Goal: Task Accomplishment & Management: Complete application form

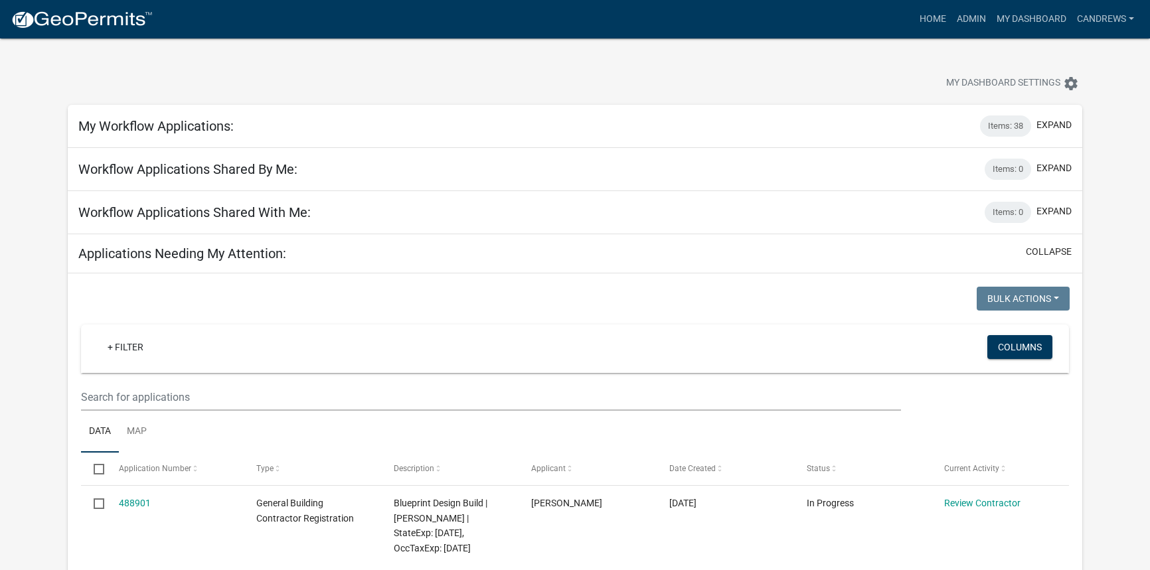
select select "2: 50"
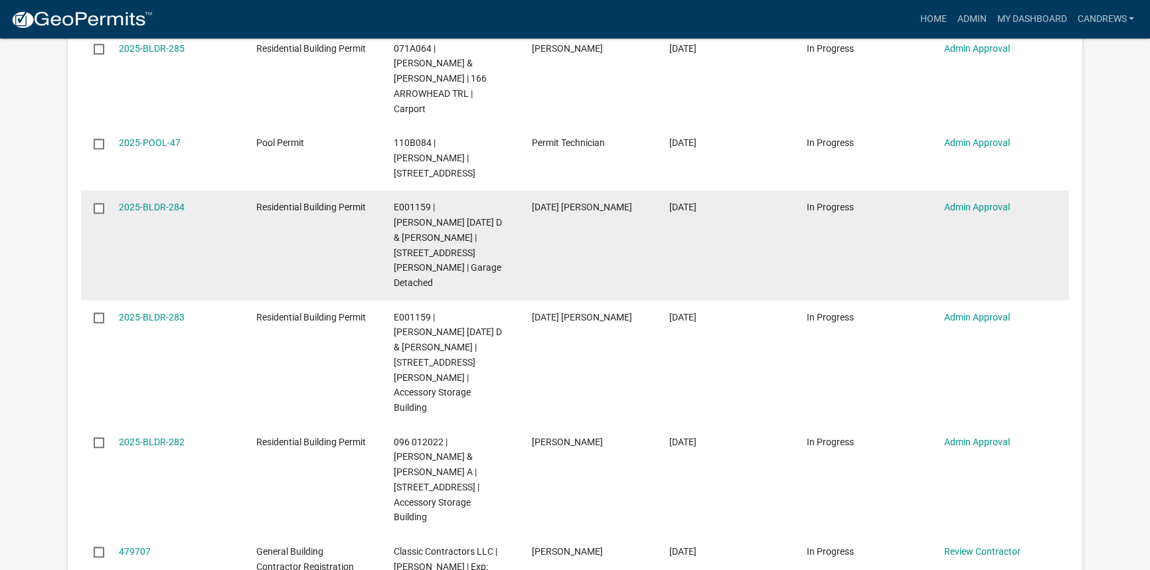
scroll to position [1629, 0]
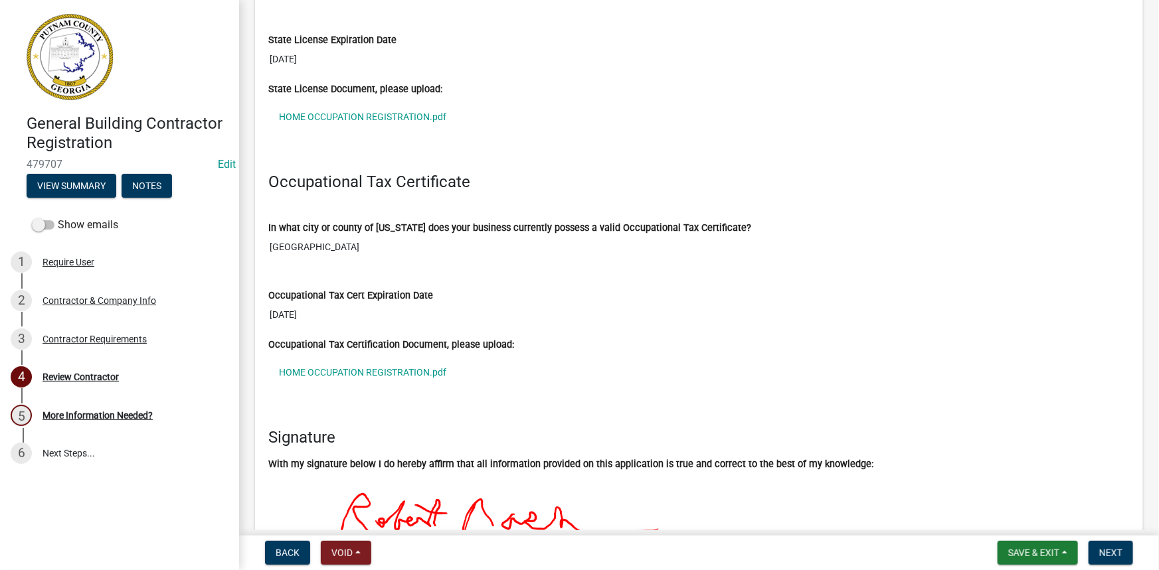
scroll to position [1207, 0]
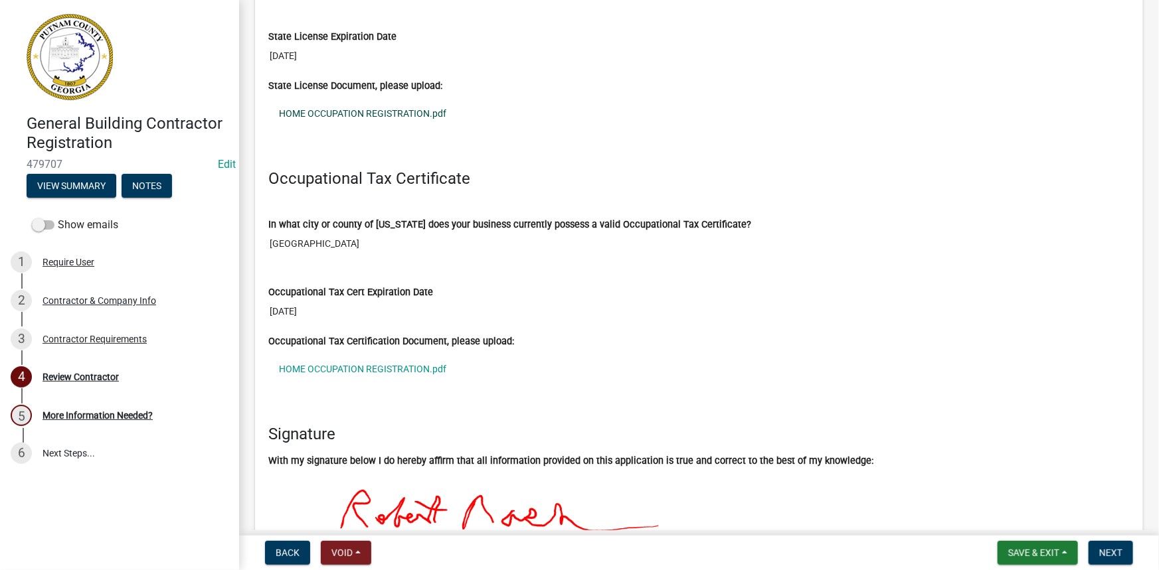
click at [359, 111] on link "HOME OCCUPATION REGISTRATION.pdf" at bounding box center [698, 113] width 861 height 31
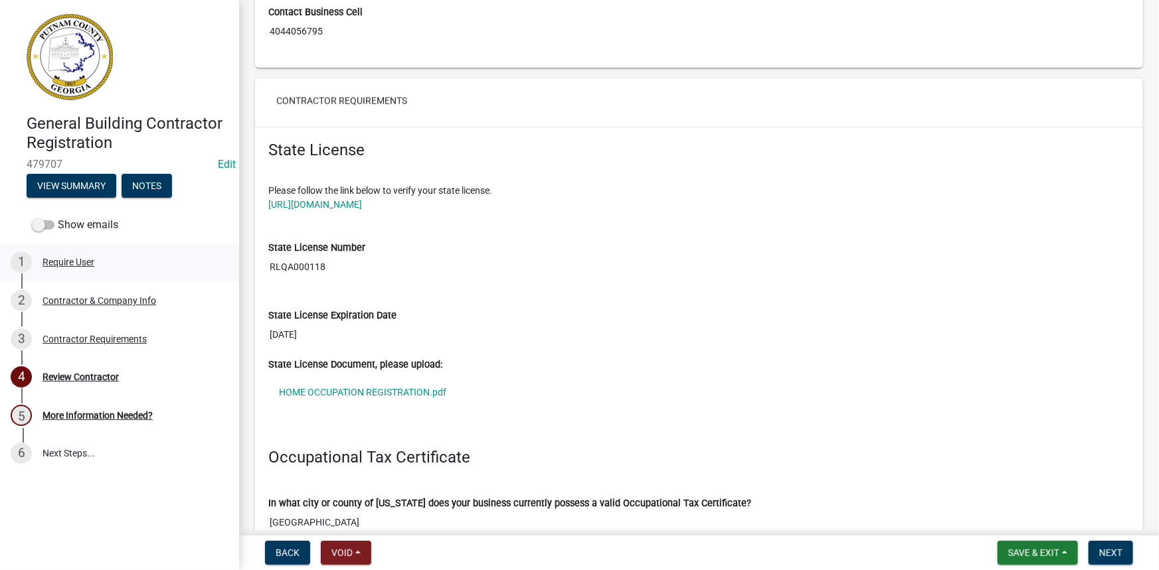
scroll to position [845, 0]
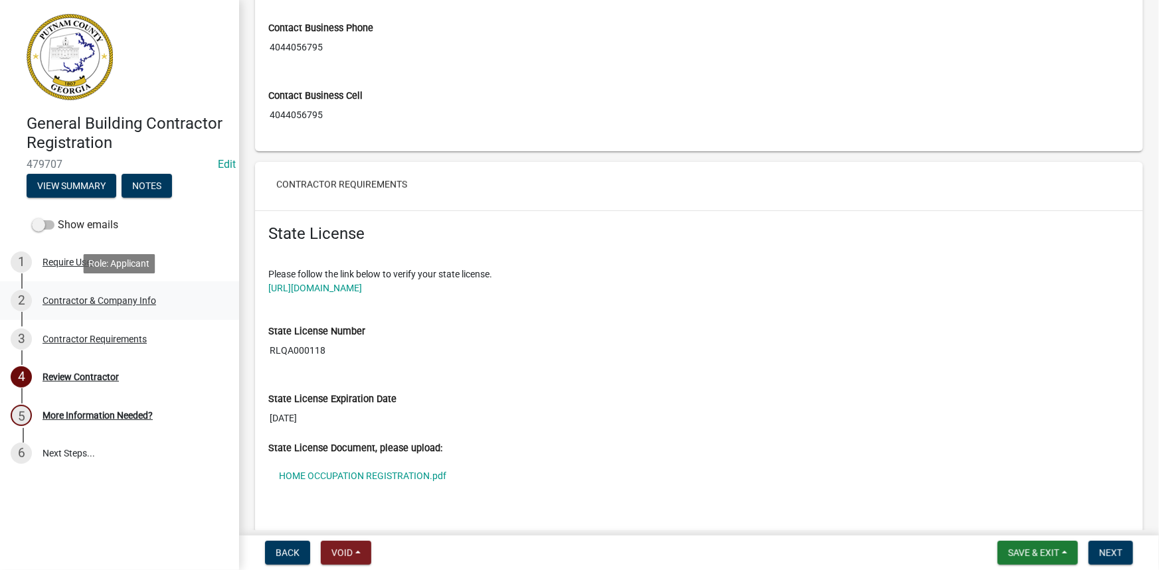
click at [66, 307] on div "2 Contractor & Company Info" at bounding box center [114, 300] width 207 height 21
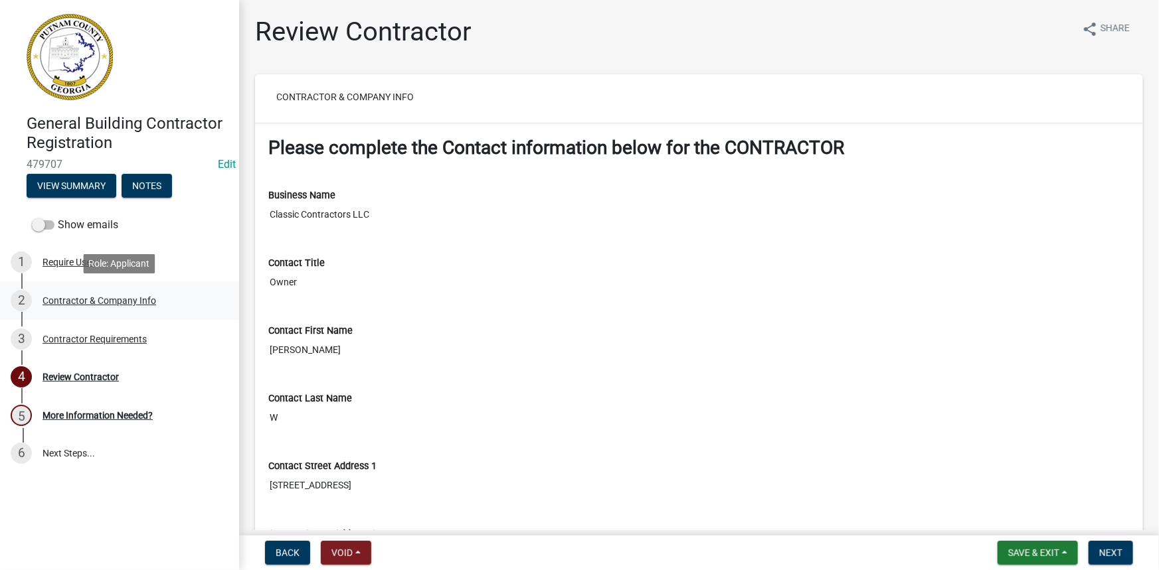
select select "GA"
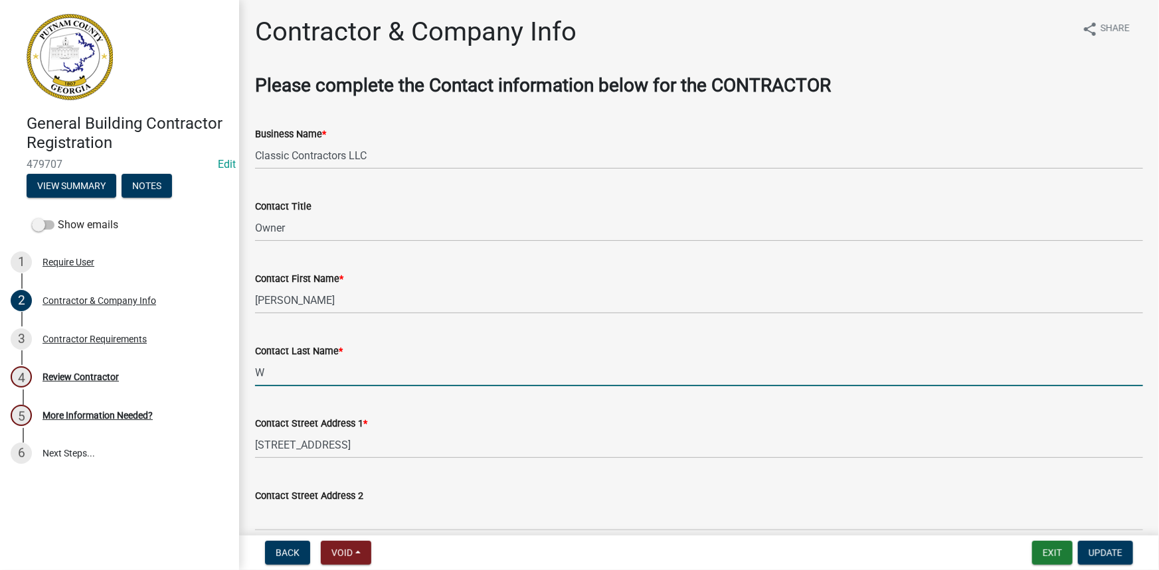
drag, startPoint x: 281, startPoint y: 372, endPoint x: 246, endPoint y: 372, distance: 35.2
click at [246, 372] on div "Contact Last Name * W" at bounding box center [699, 356] width 908 height 62
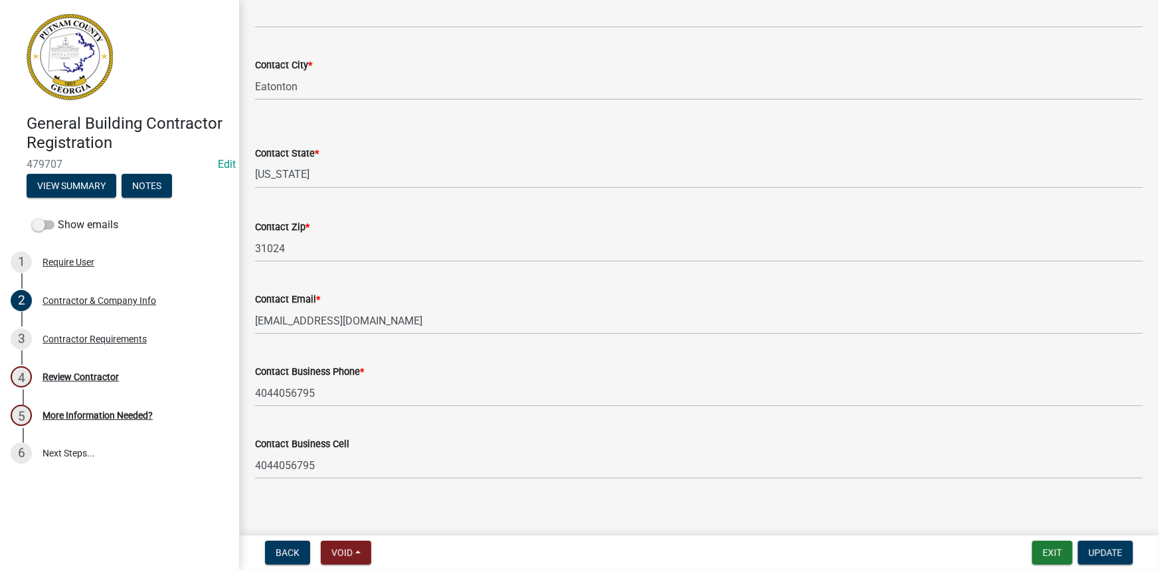
scroll to position [514, 0]
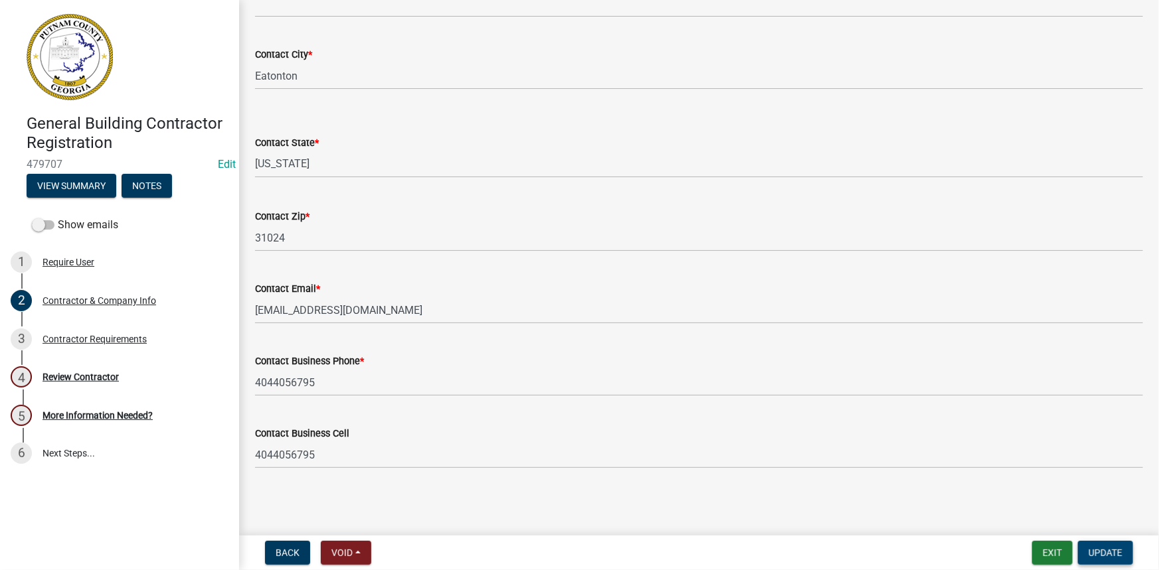
type input "Nash"
click at [1096, 554] on span "Update" at bounding box center [1105, 553] width 34 height 11
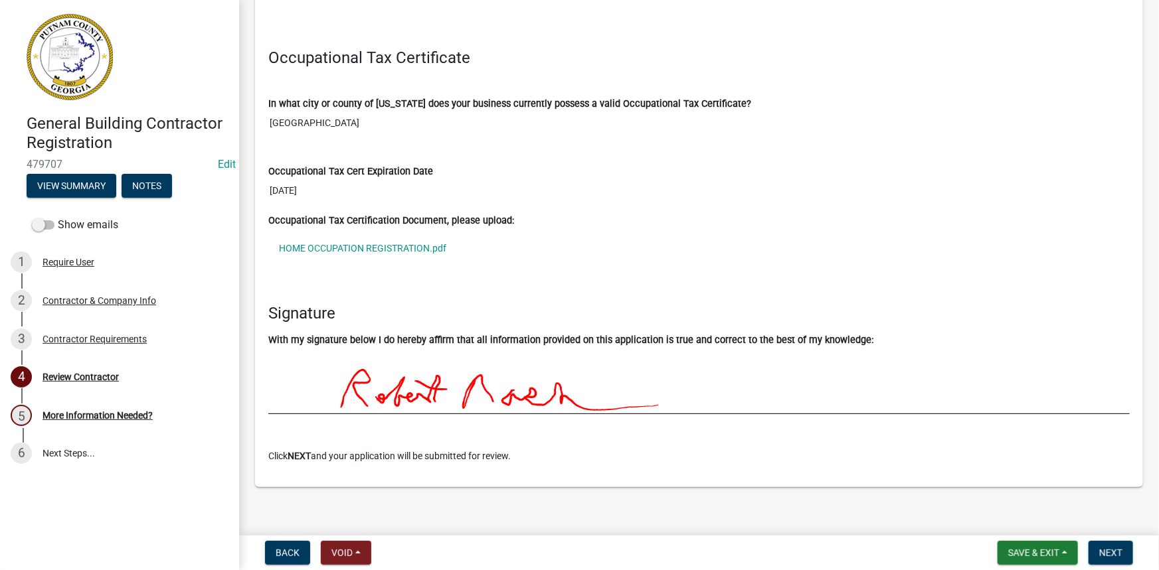
scroll to position [1334, 0]
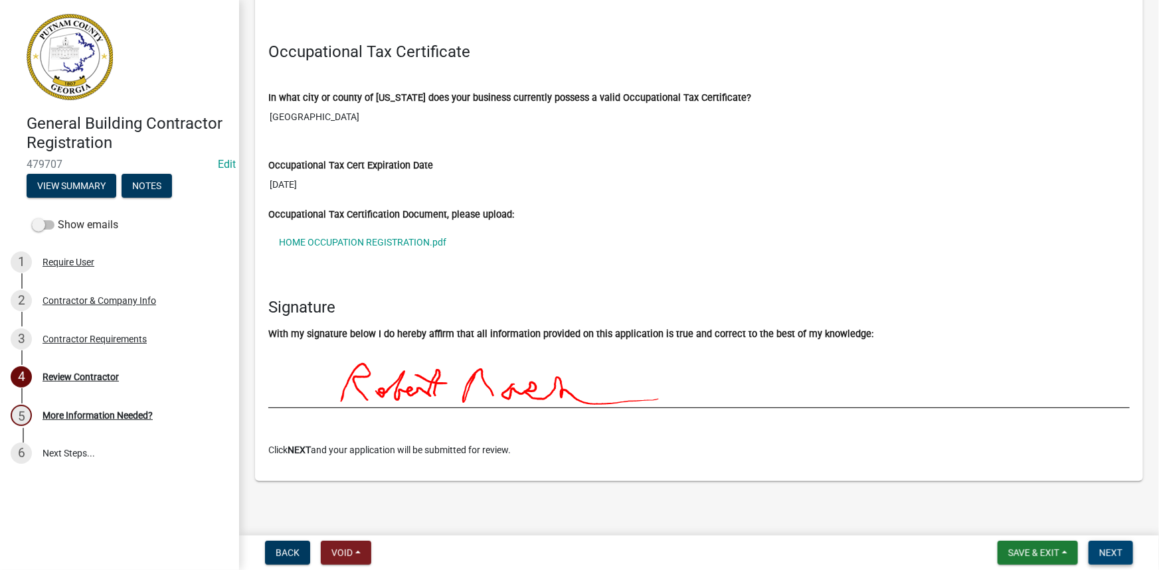
click at [1098, 542] on button "Next" at bounding box center [1110, 553] width 44 height 24
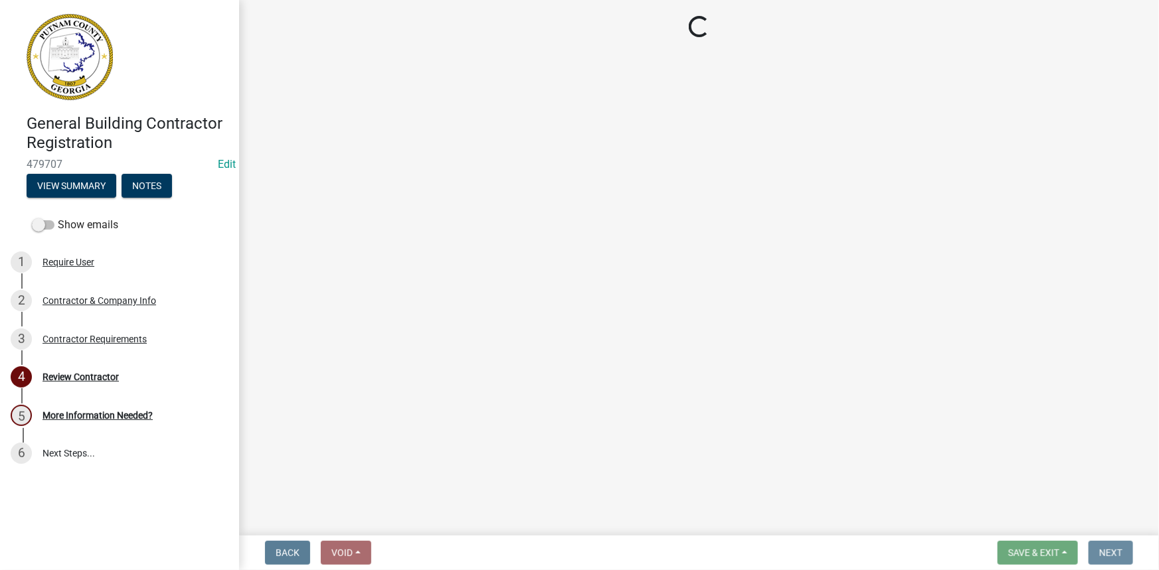
scroll to position [0, 0]
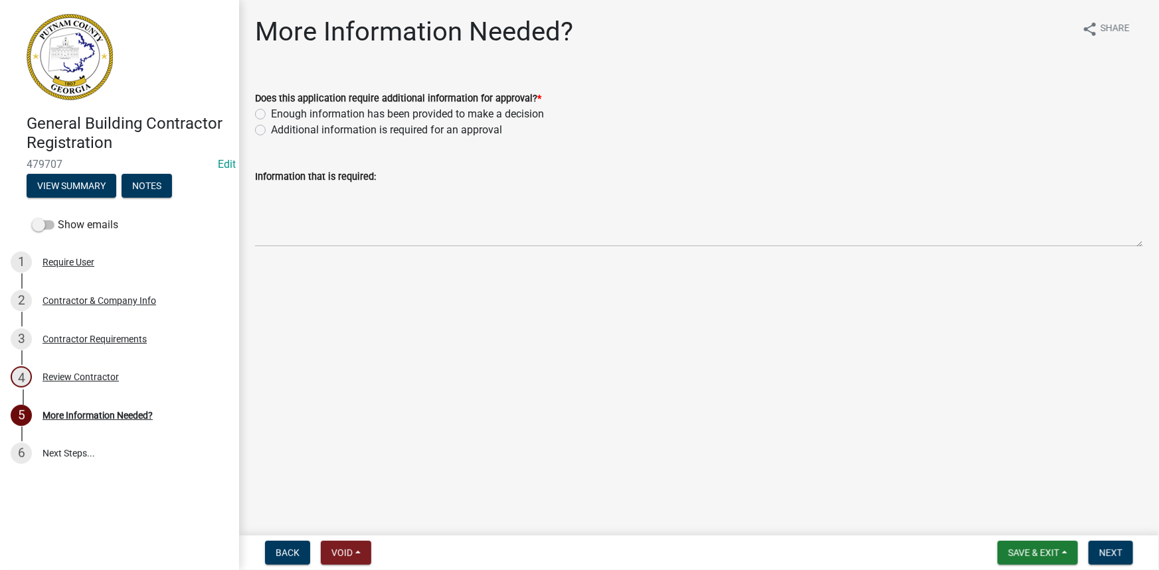
click at [365, 124] on label "Additional information is required for an approval" at bounding box center [386, 130] width 231 height 16
click at [280, 124] on input "Additional information is required for an approval" at bounding box center [275, 126] width 9 height 9
radio input "true"
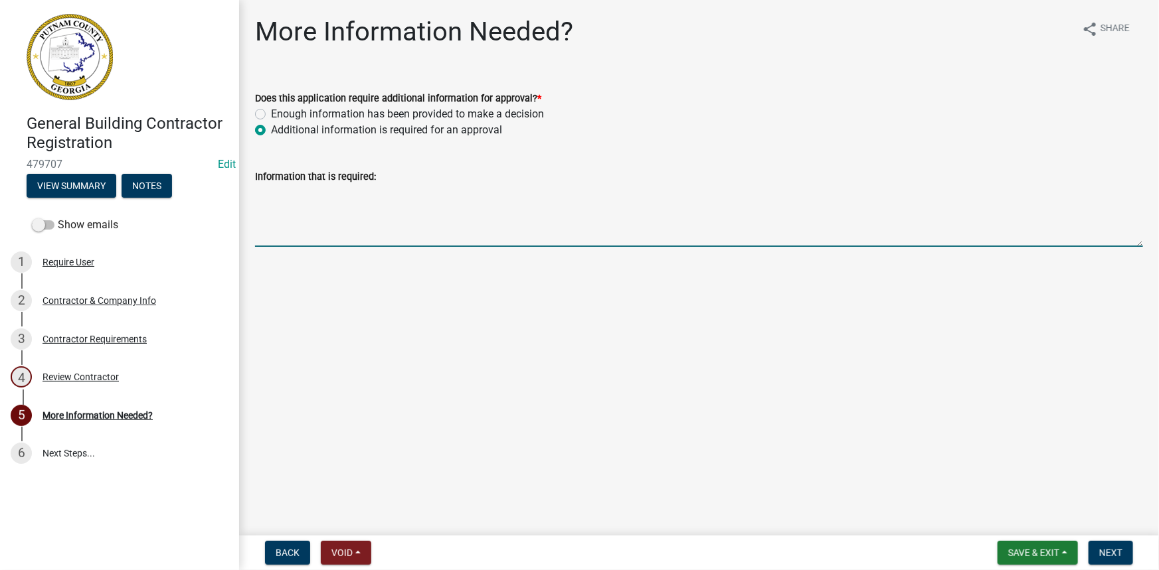
drag, startPoint x: 373, startPoint y: 205, endPoint x: 363, endPoint y: 205, distance: 10.0
click at [373, 205] on textarea "Information that is required:" at bounding box center [699, 216] width 888 height 62
type textarea "Can you provide a copy of your drivers license?"
click at [1124, 553] on button "Next" at bounding box center [1110, 553] width 44 height 24
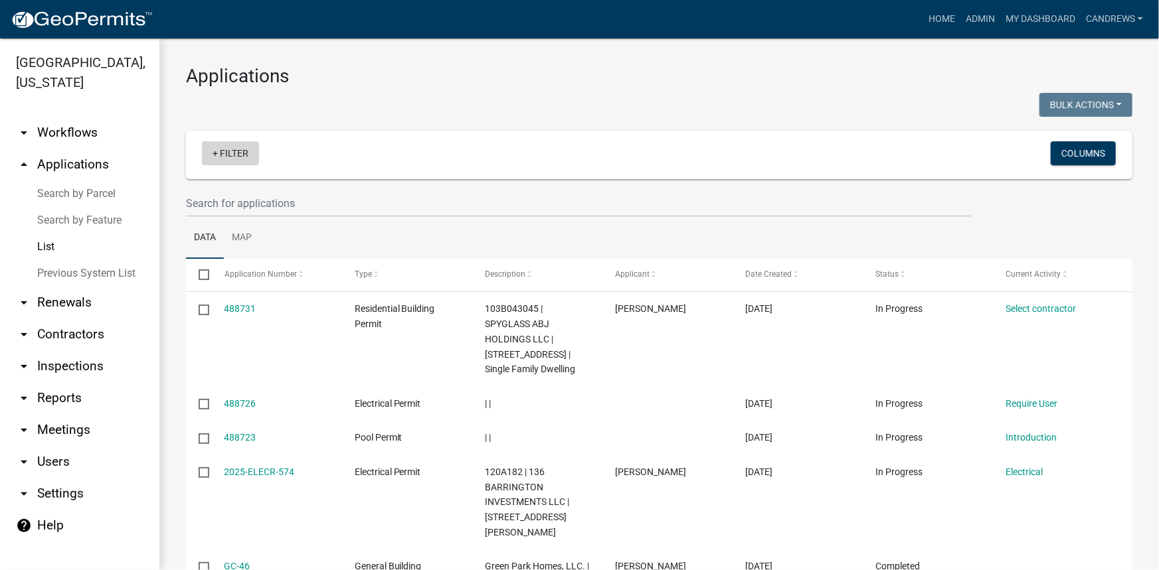
click at [242, 158] on link "+ Filter" at bounding box center [230, 153] width 57 height 24
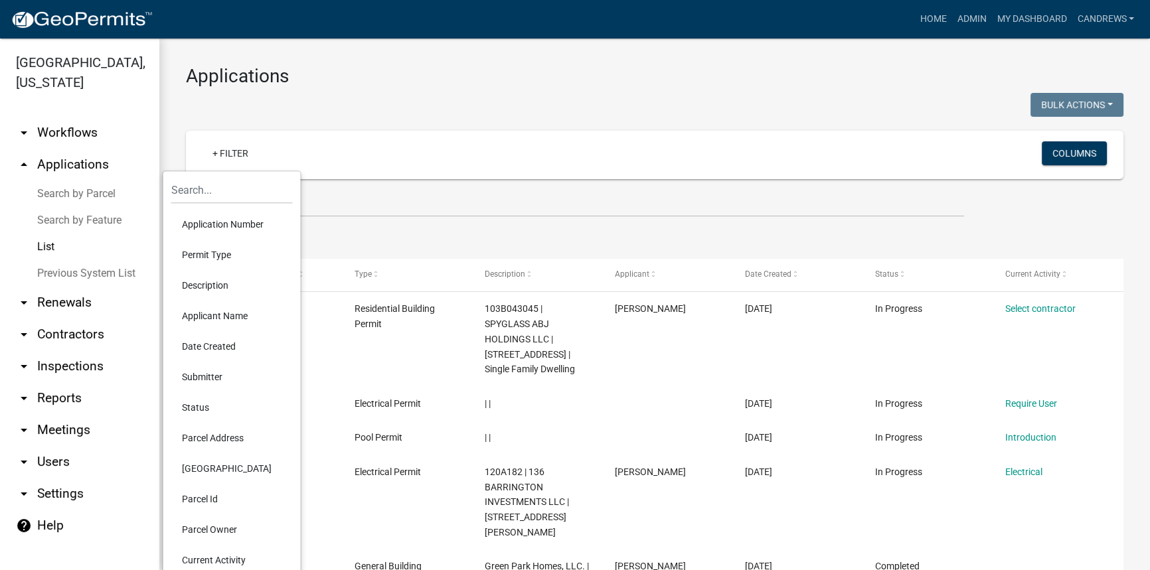
click at [229, 220] on li "Application Number" at bounding box center [232, 224] width 122 height 31
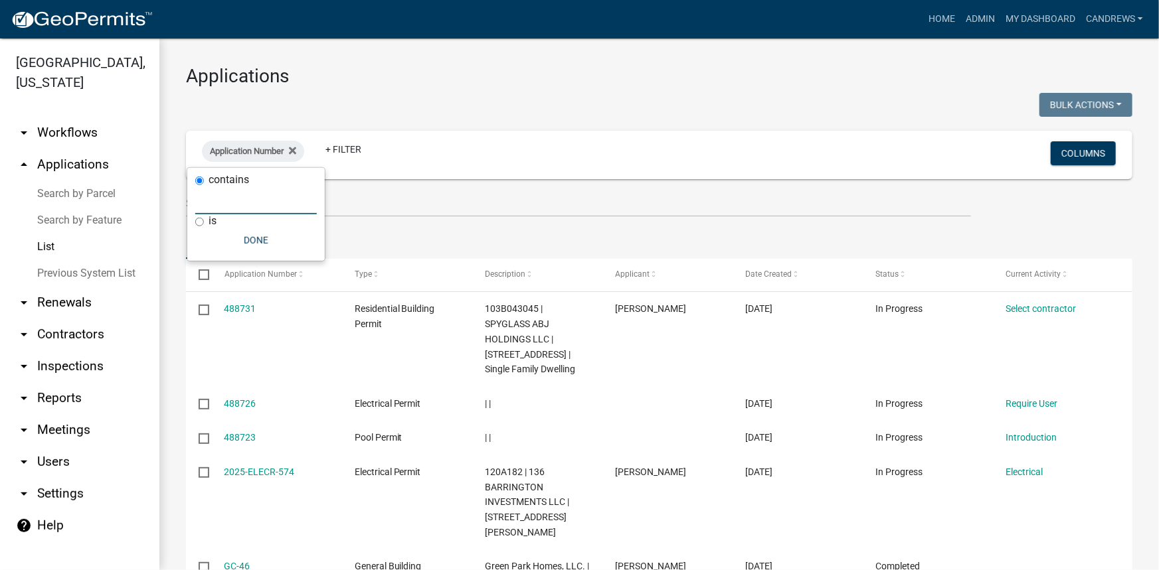
click at [244, 210] on input "text" at bounding box center [256, 200] width 122 height 27
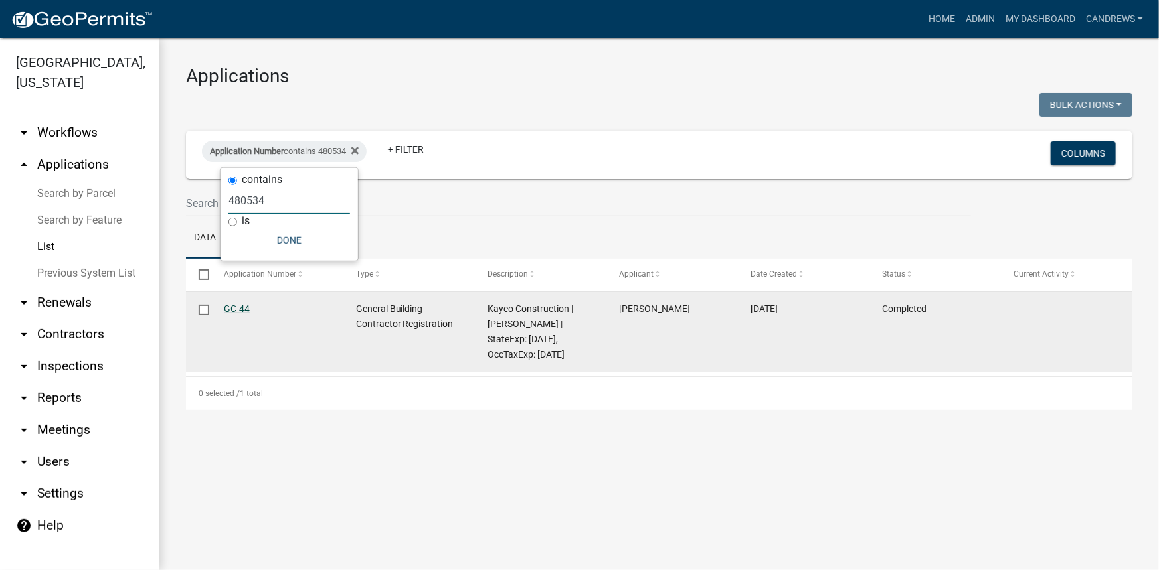
type input "480534"
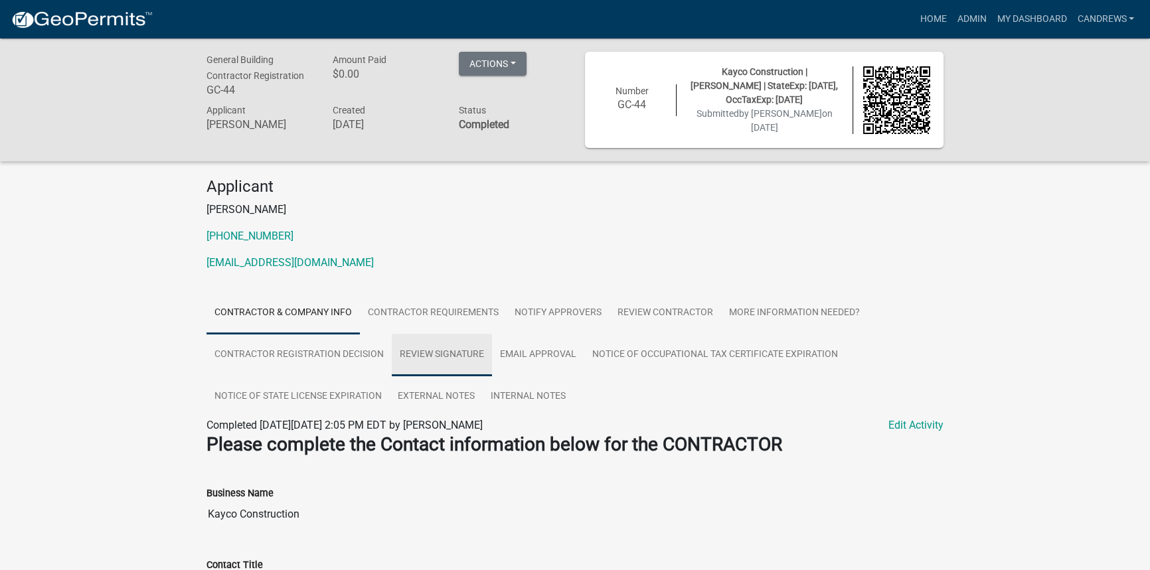
click at [445, 345] on link "Review Signature" at bounding box center [442, 355] width 100 height 42
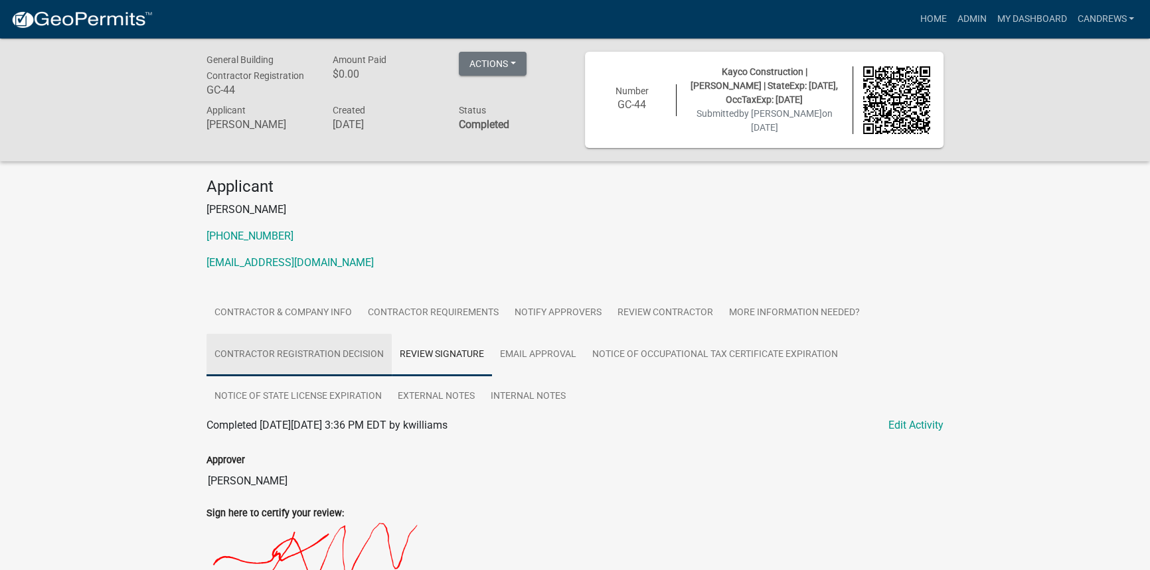
click at [363, 353] on link "Contractor Registration Decision" at bounding box center [299, 355] width 185 height 42
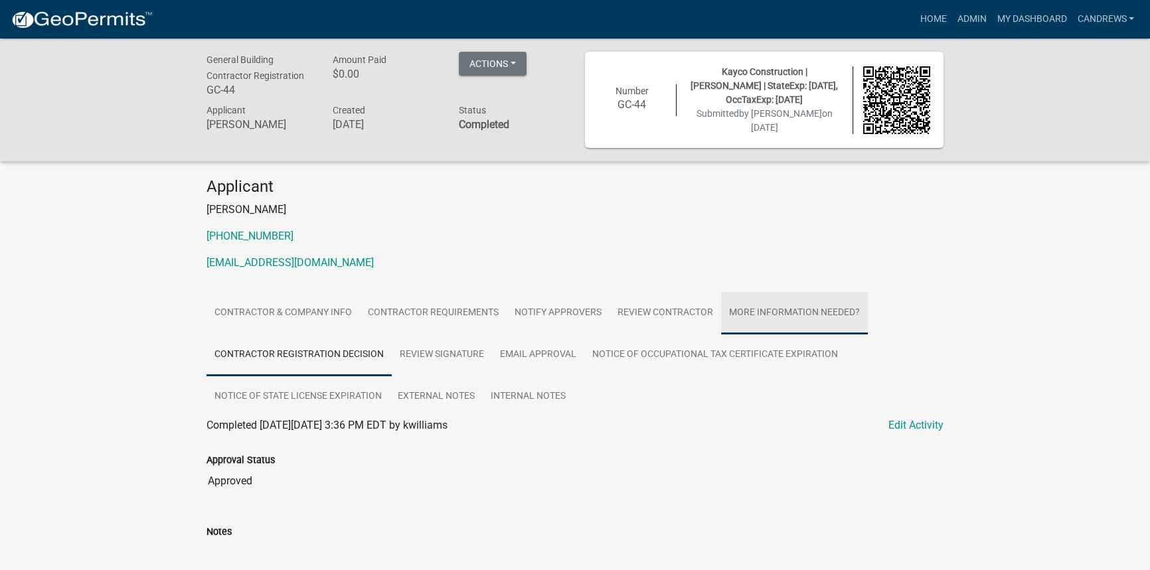
click at [739, 299] on link "More Information Needed?" at bounding box center [794, 313] width 147 height 42
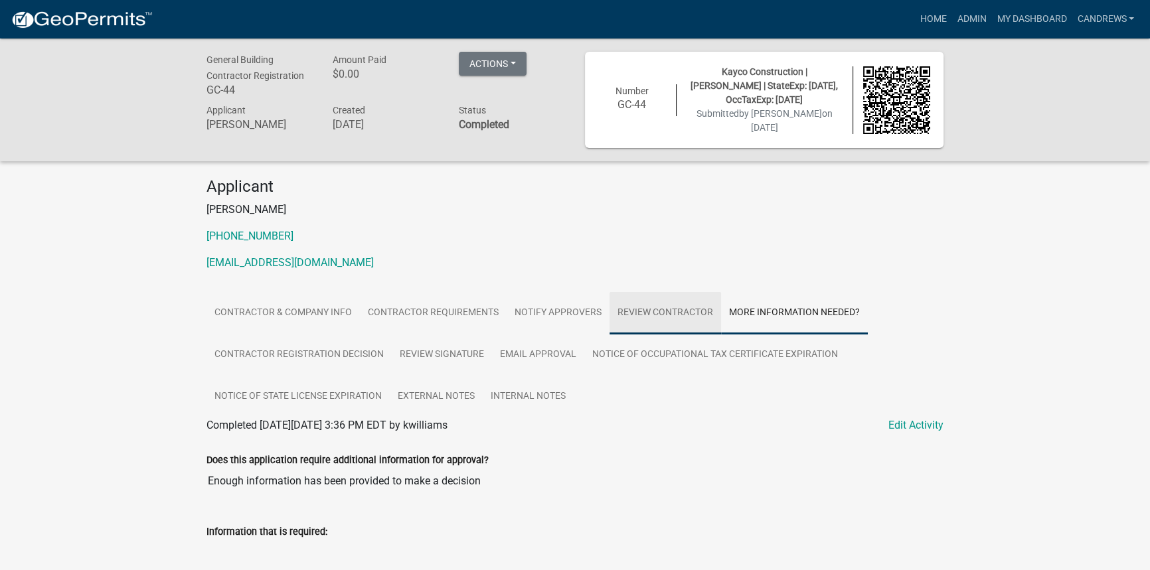
click at [656, 318] on link "Review Contractor" at bounding box center [666, 313] width 112 height 42
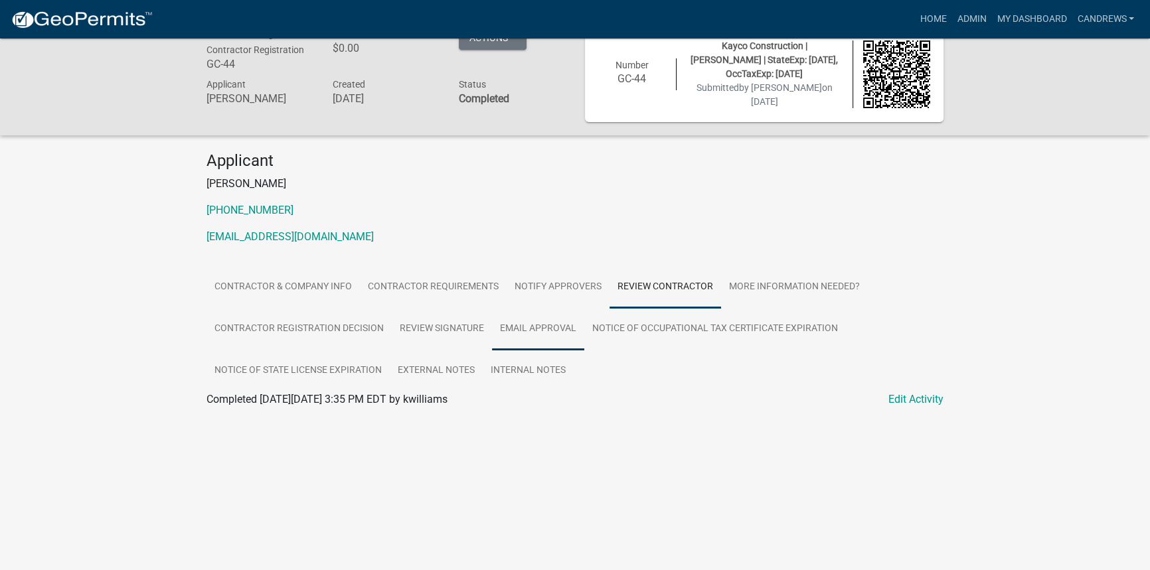
scroll to position [39, 0]
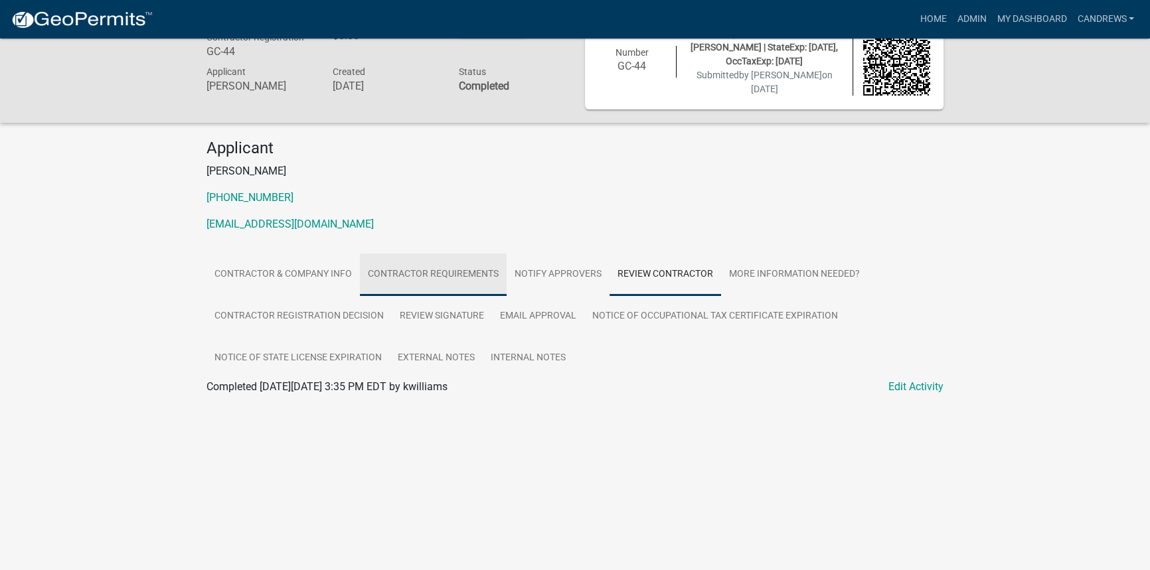
click at [446, 274] on link "Contractor Requirements" at bounding box center [433, 275] width 147 height 42
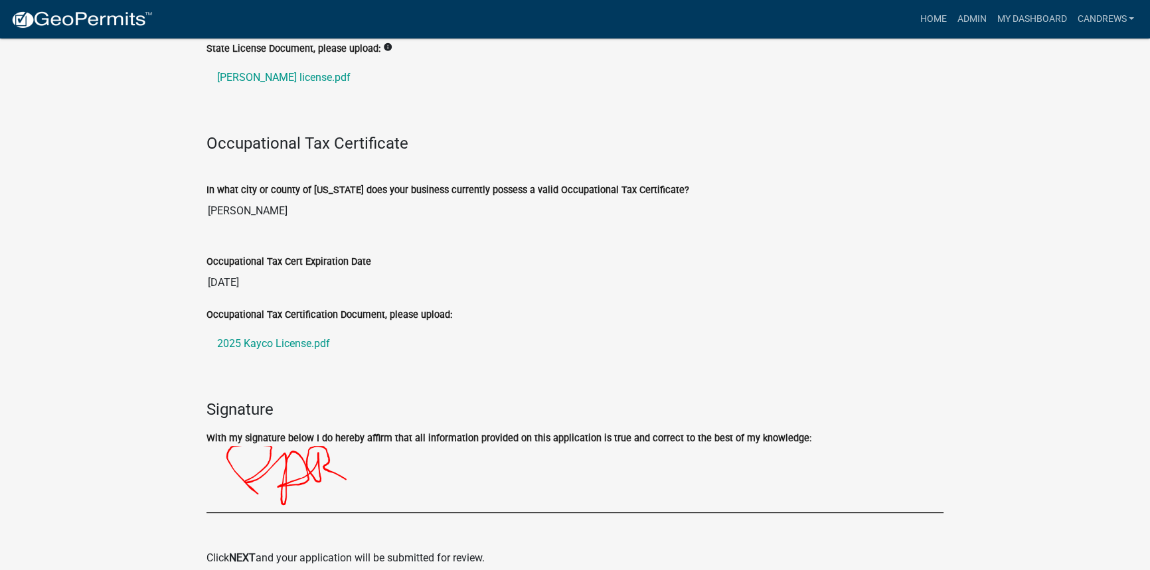
scroll to position [681, 0]
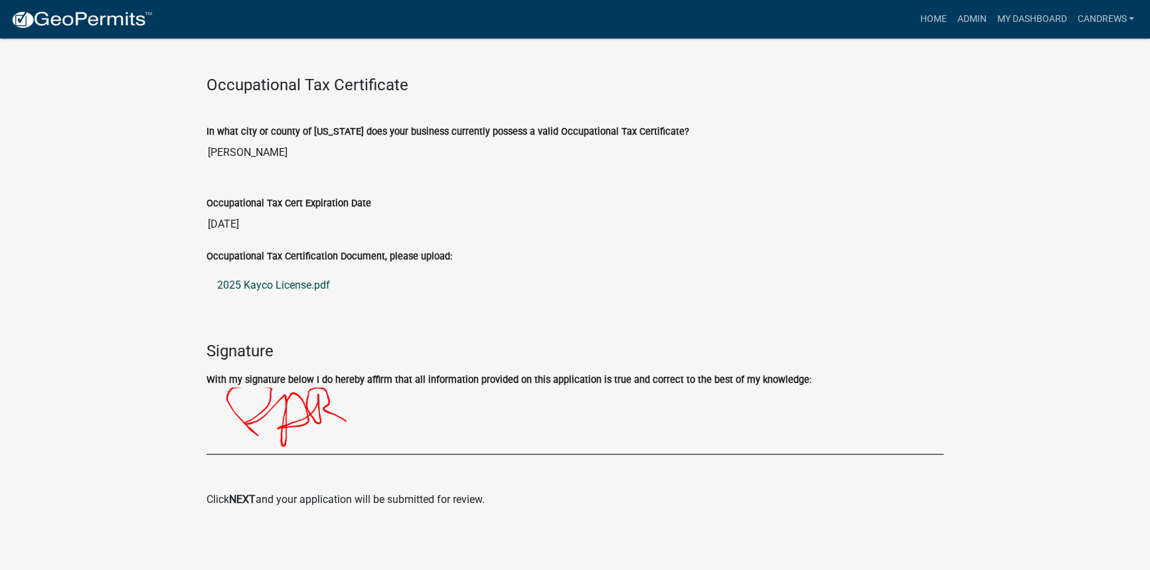
click at [311, 275] on link "2025 Kayco License.pdf" at bounding box center [575, 286] width 737 height 32
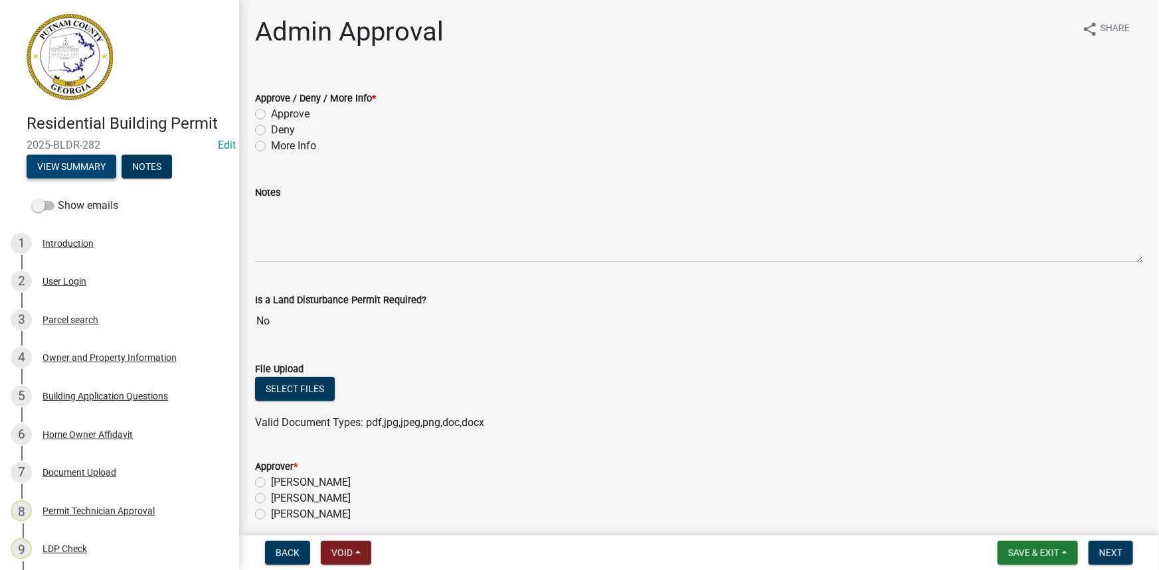
click at [90, 173] on button "View Summary" at bounding box center [72, 167] width 90 height 24
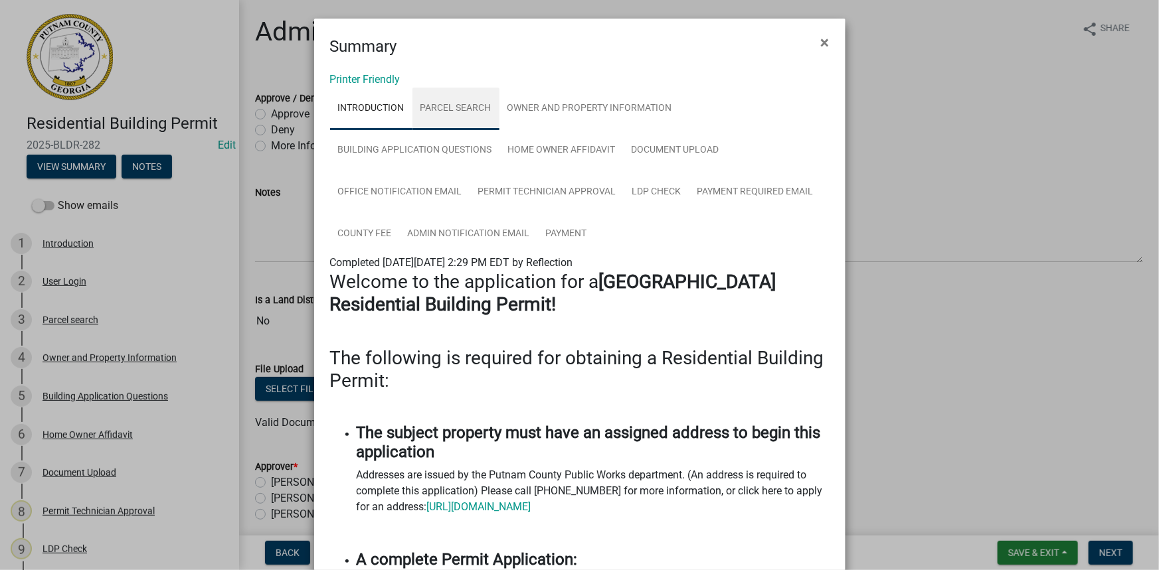
click at [446, 93] on link "Parcel search" at bounding box center [455, 109] width 87 height 42
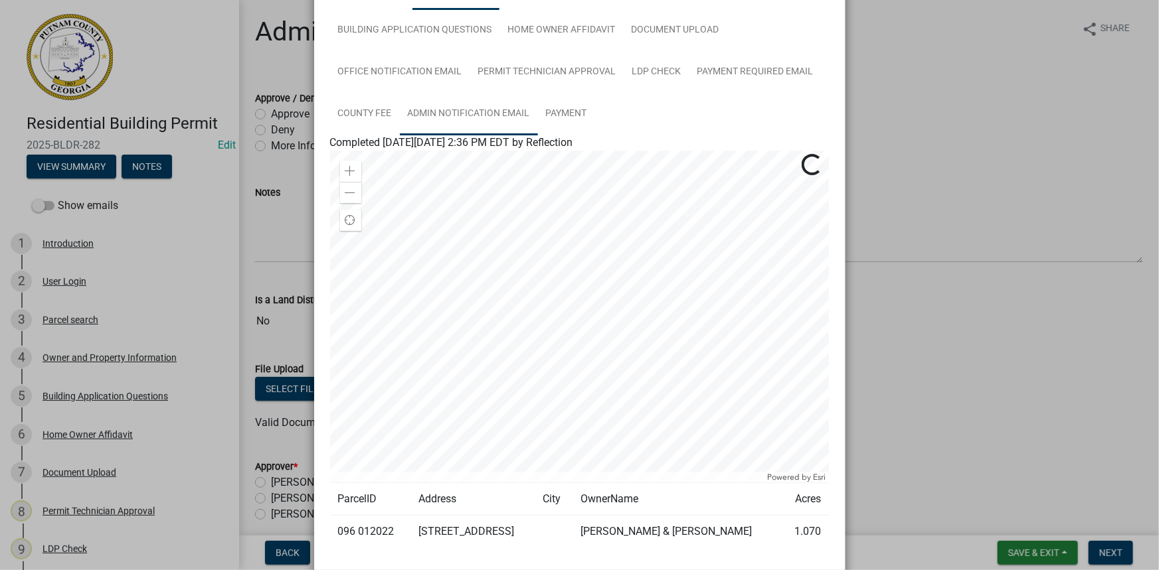
scroll to position [181, 0]
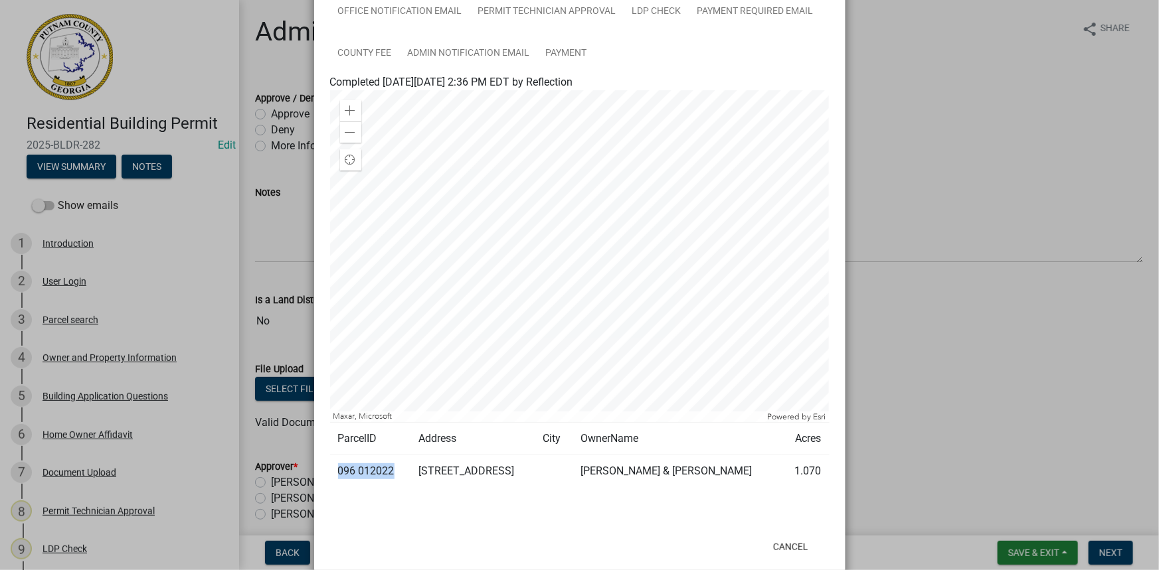
drag, startPoint x: 381, startPoint y: 473, endPoint x: 333, endPoint y: 477, distance: 48.0
click at [333, 477] on td "096 012022" at bounding box center [370, 472] width 81 height 33
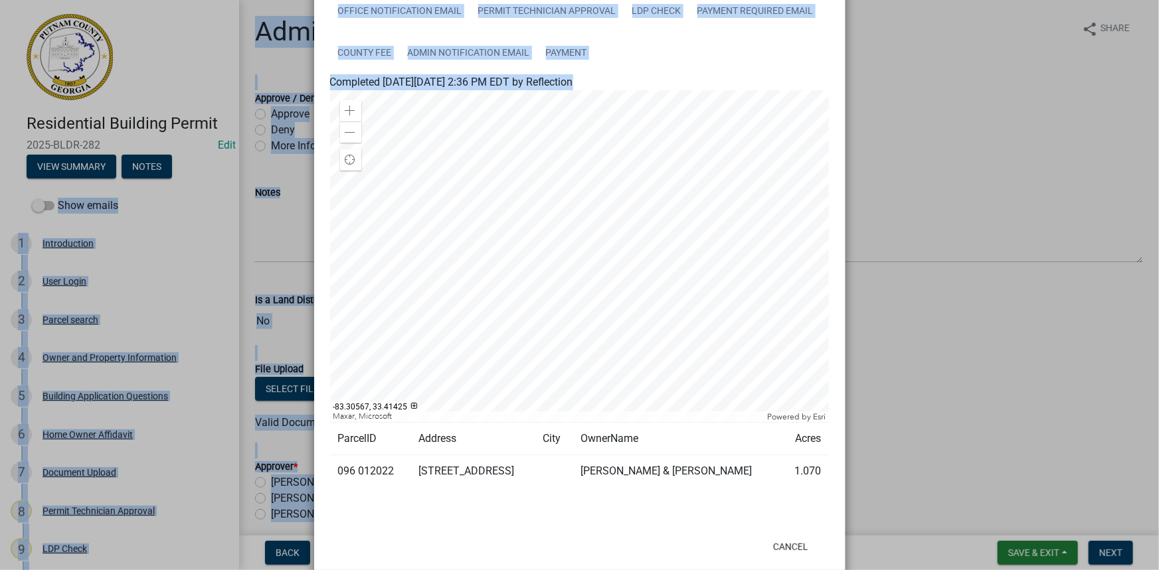
drag, startPoint x: 79, startPoint y: 113, endPoint x: -563, endPoint y: 210, distance: 649.4
click at [0, 210] on html "Internet Explorer does NOT work with GeoPermits. Get a new browser for more sec…" at bounding box center [579, 285] width 1159 height 570
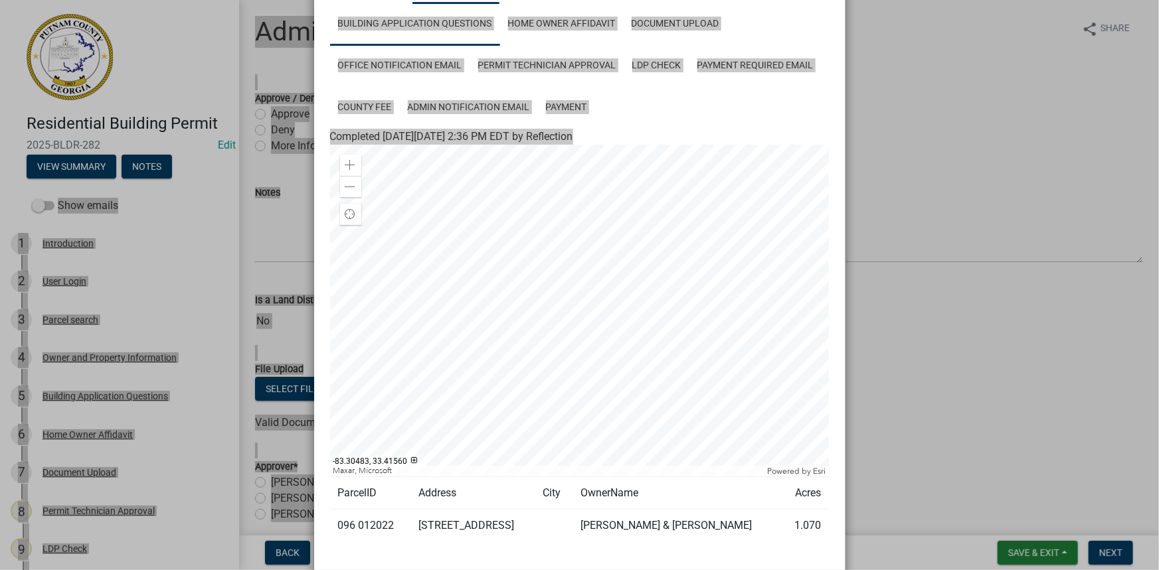
scroll to position [0, 0]
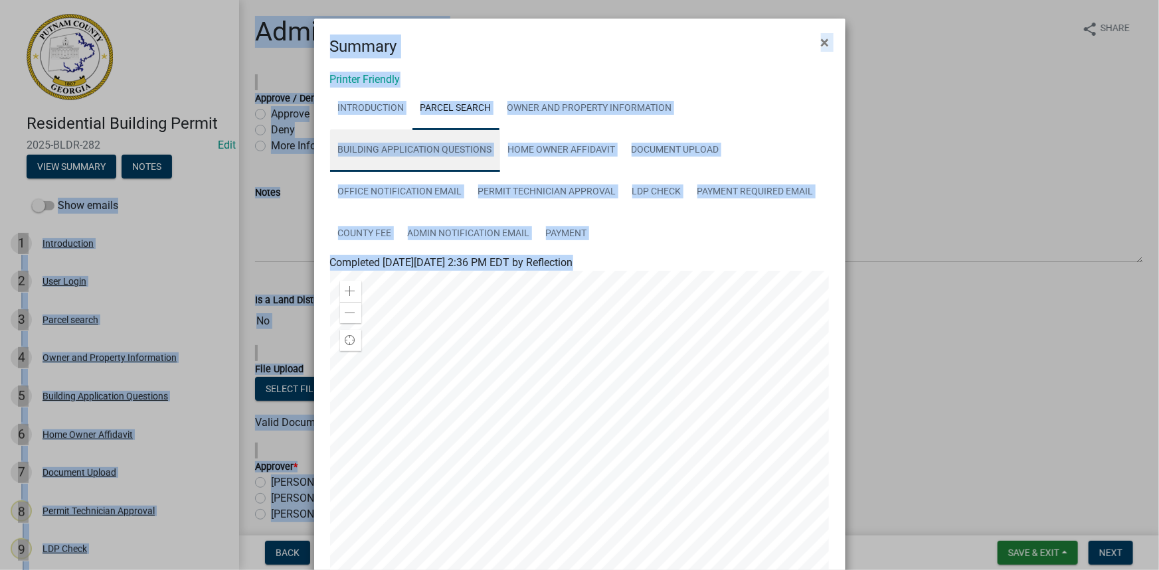
click at [421, 139] on link "Building Application Questions" at bounding box center [415, 150] width 170 height 42
